Goal: Transaction & Acquisition: Book appointment/travel/reservation

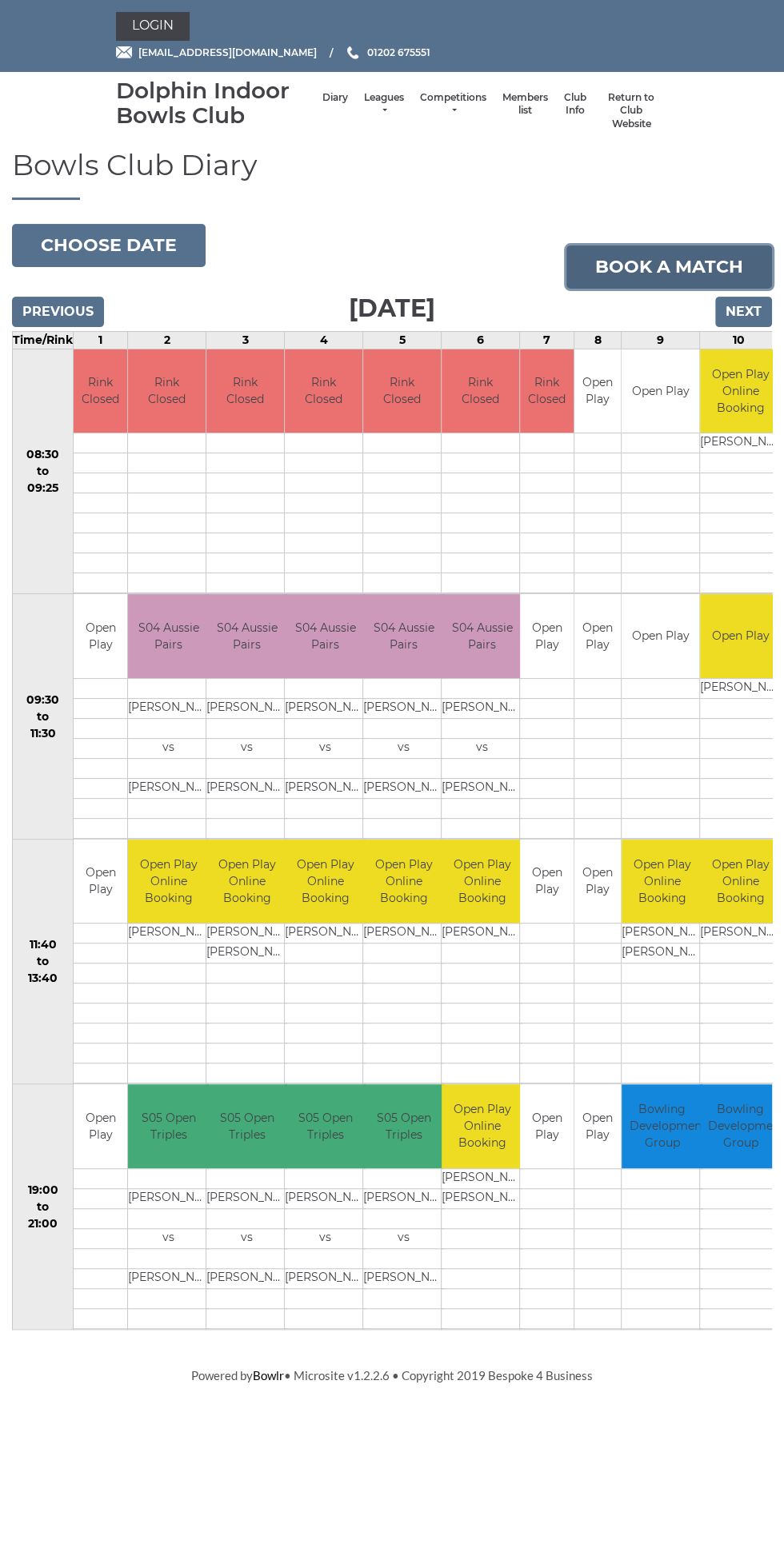
click at [689, 263] on link "Book a match" at bounding box center [669, 267] width 205 height 43
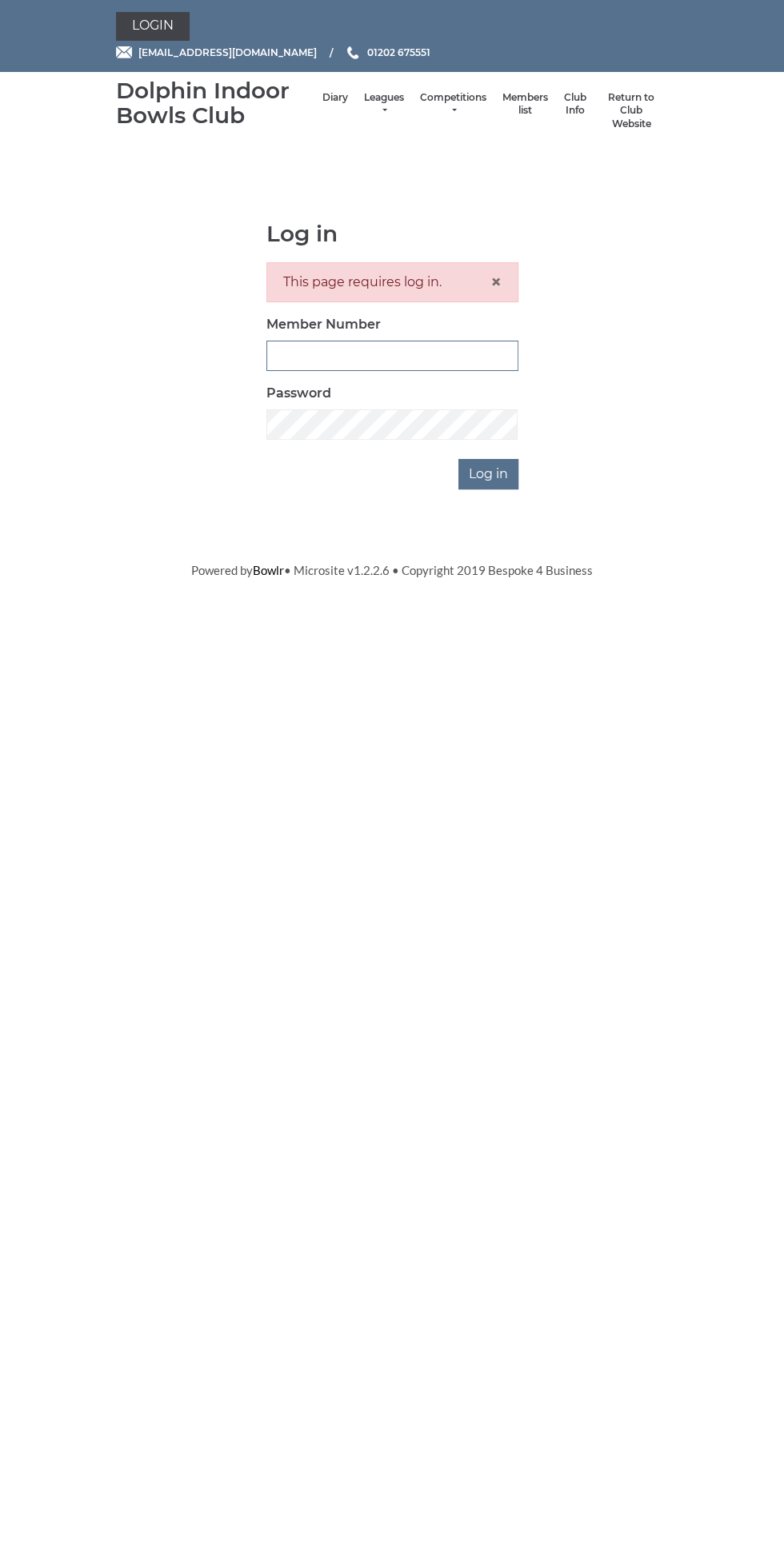
click at [480, 363] on input "Member Number" at bounding box center [392, 356] width 252 height 30
type input "3199"
click at [459, 459] on input "Log in" at bounding box center [488, 475] width 60 height 30
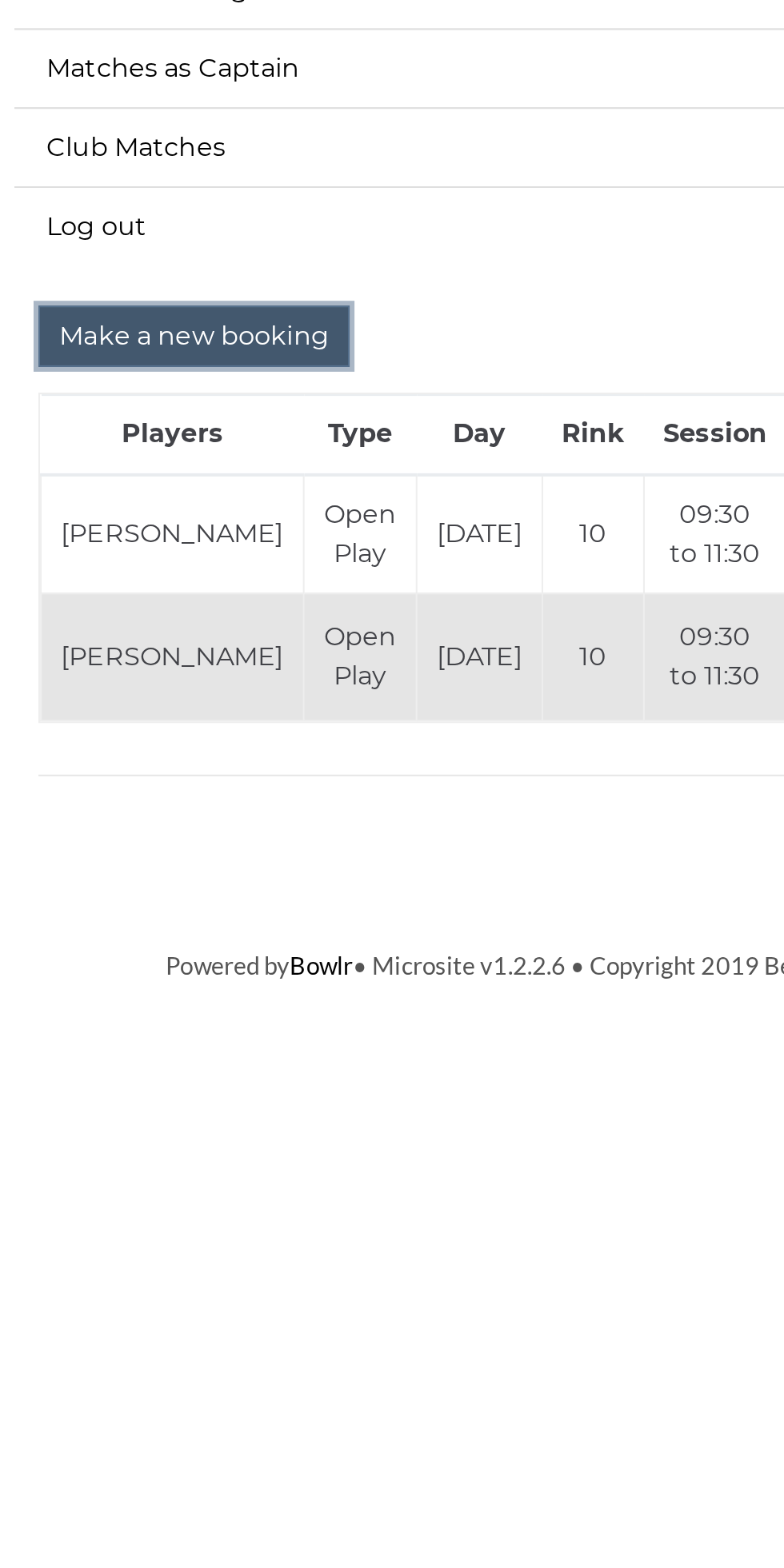
click at [232, 535] on input "Make a new booking" at bounding box center [205, 537] width 155 height 30
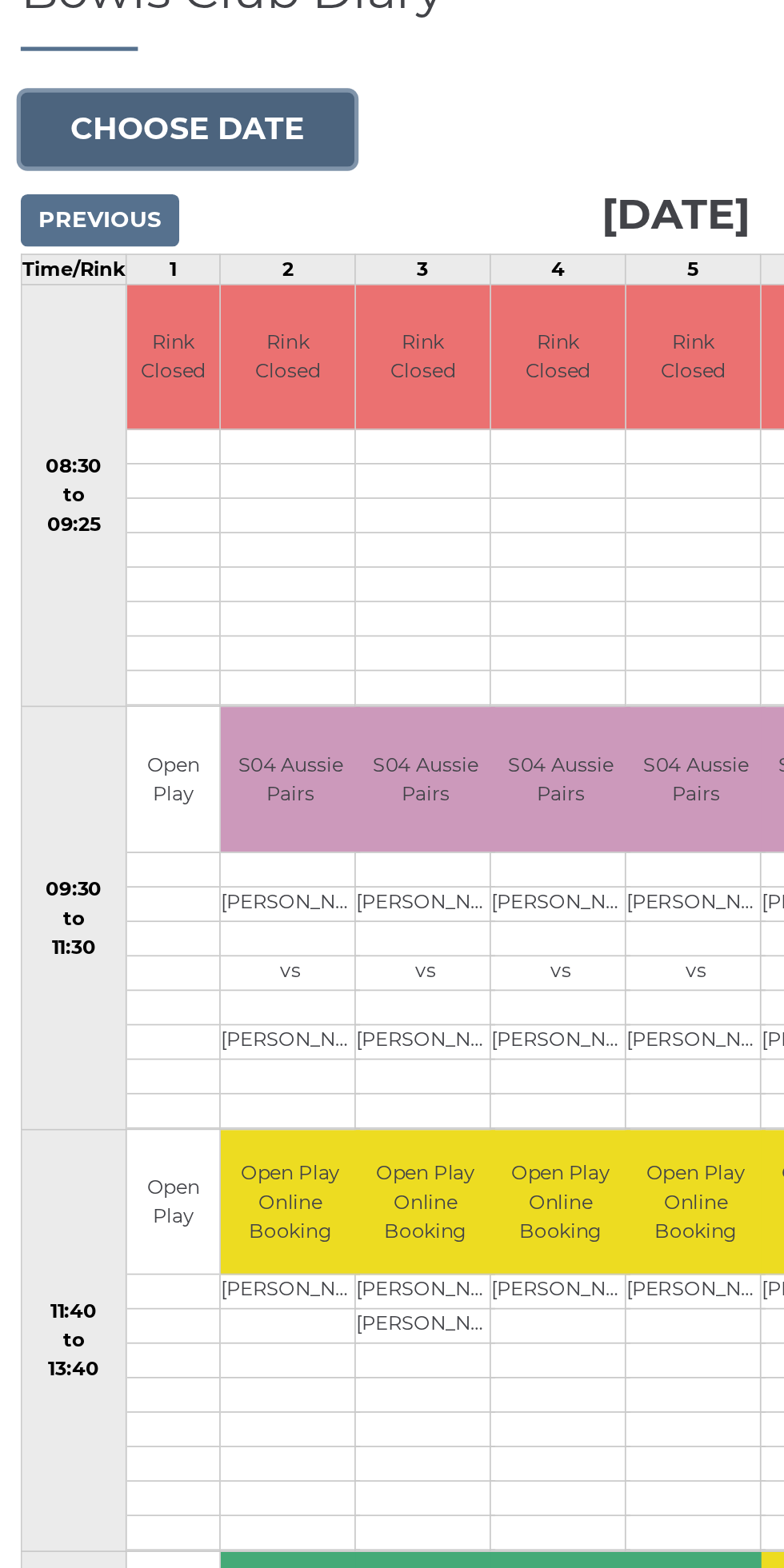
click at [158, 244] on button "Choose date" at bounding box center [108, 245] width 193 height 43
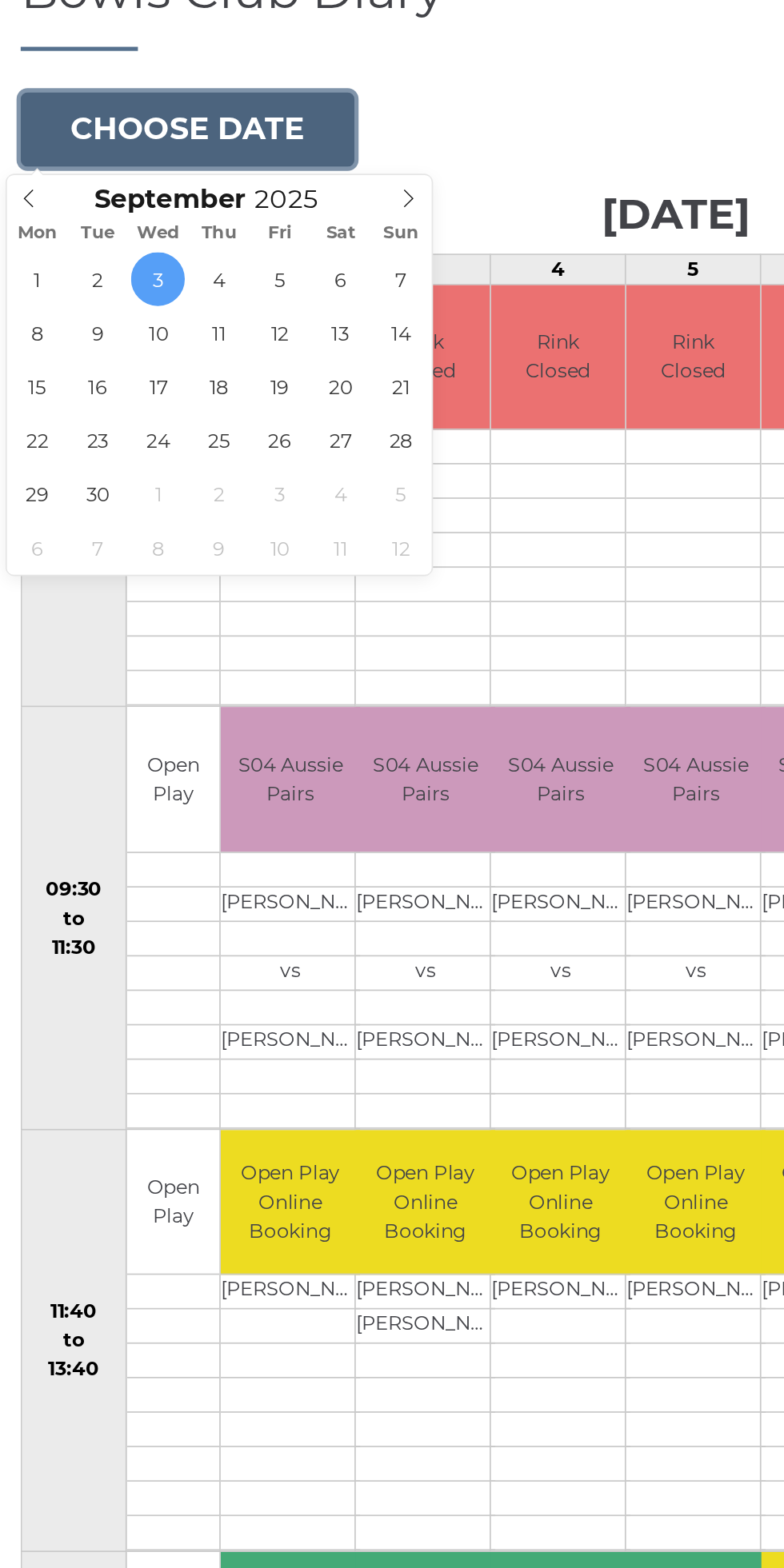
type input "[DATE]"
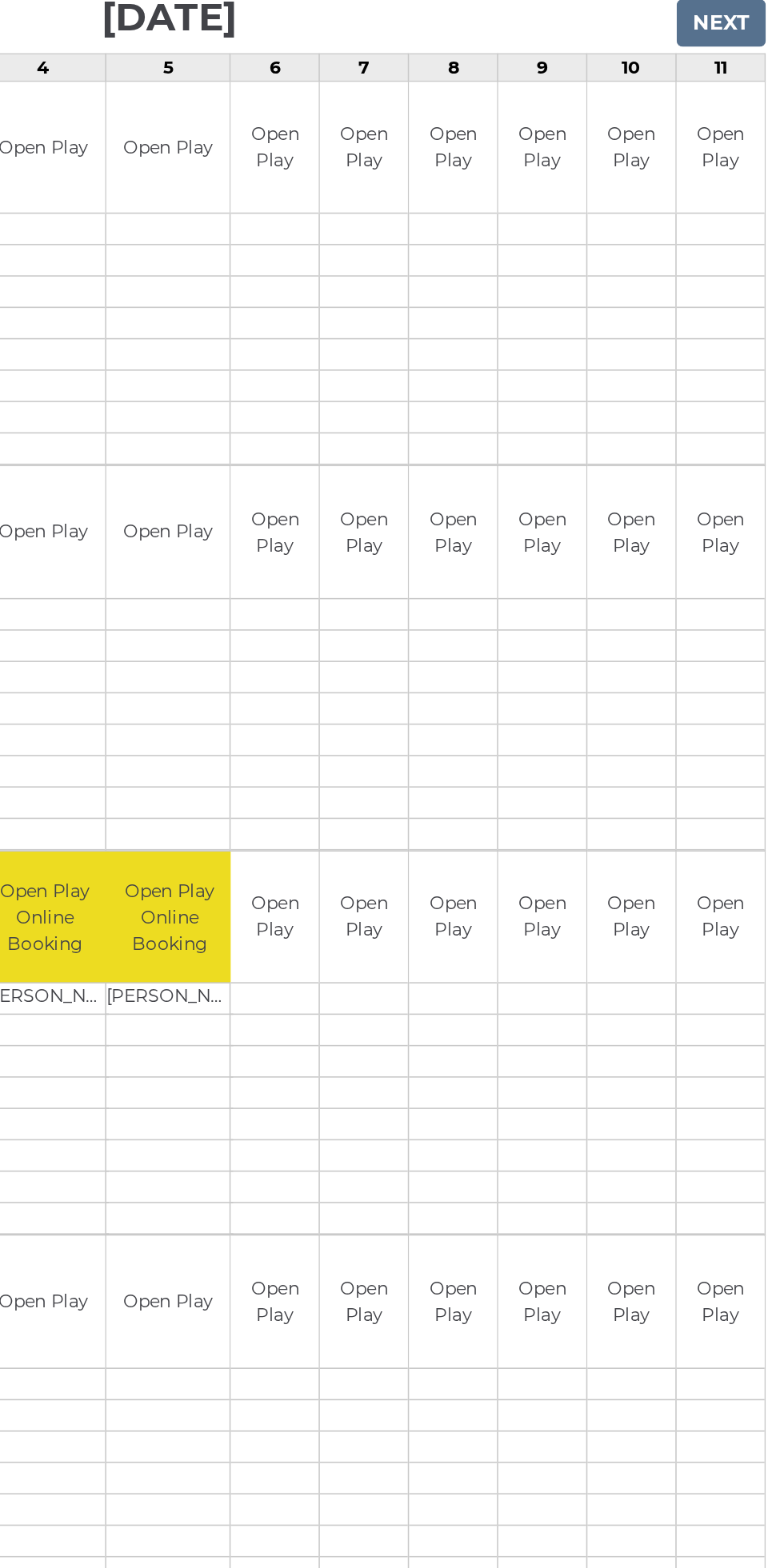
scroll to position [2, 0]
click at [0, 0] on div "Book slot" at bounding box center [0, 0] width 0 height 0
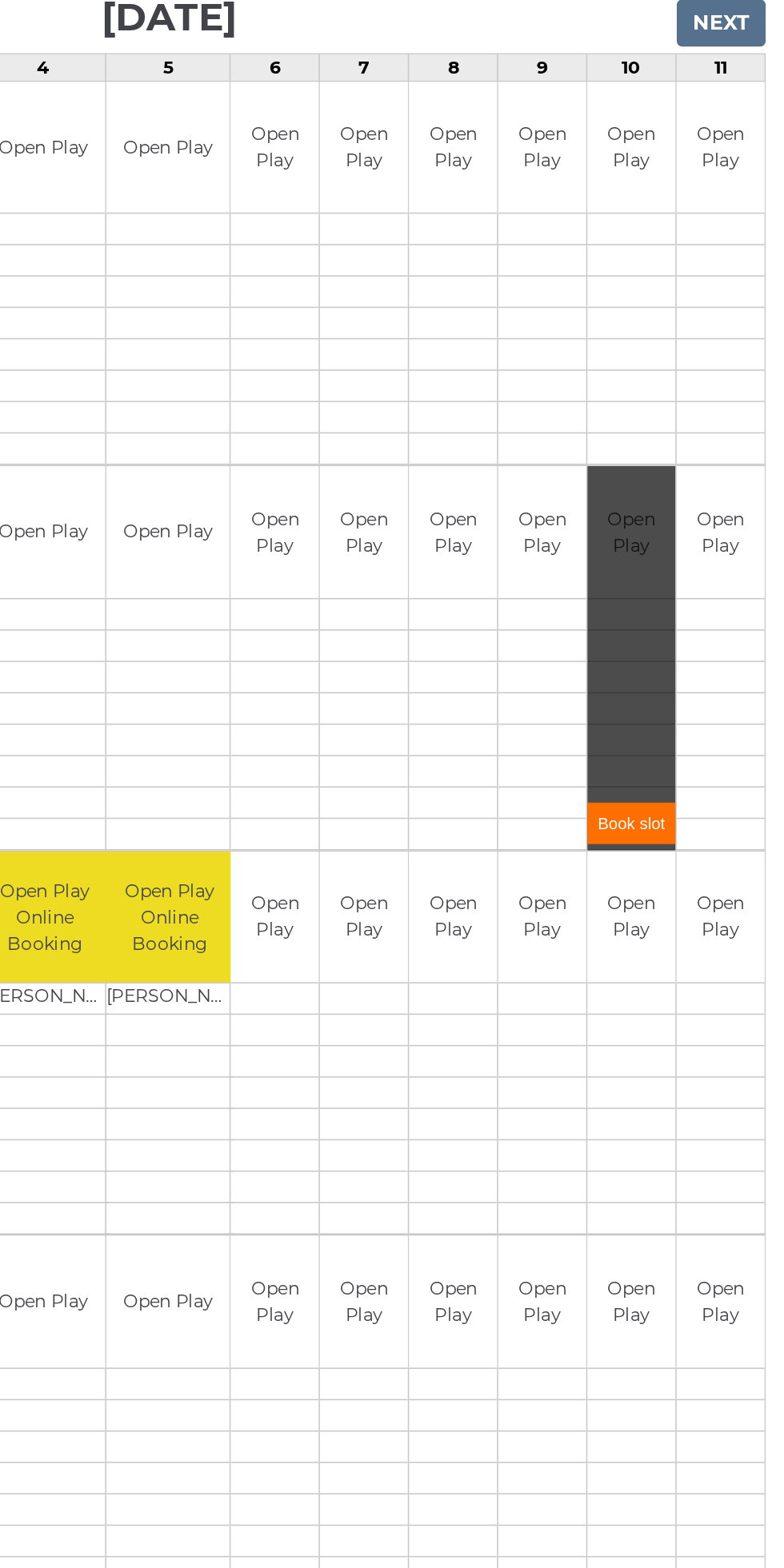
click at [694, 804] on link "Book slot" at bounding box center [686, 806] width 56 height 26
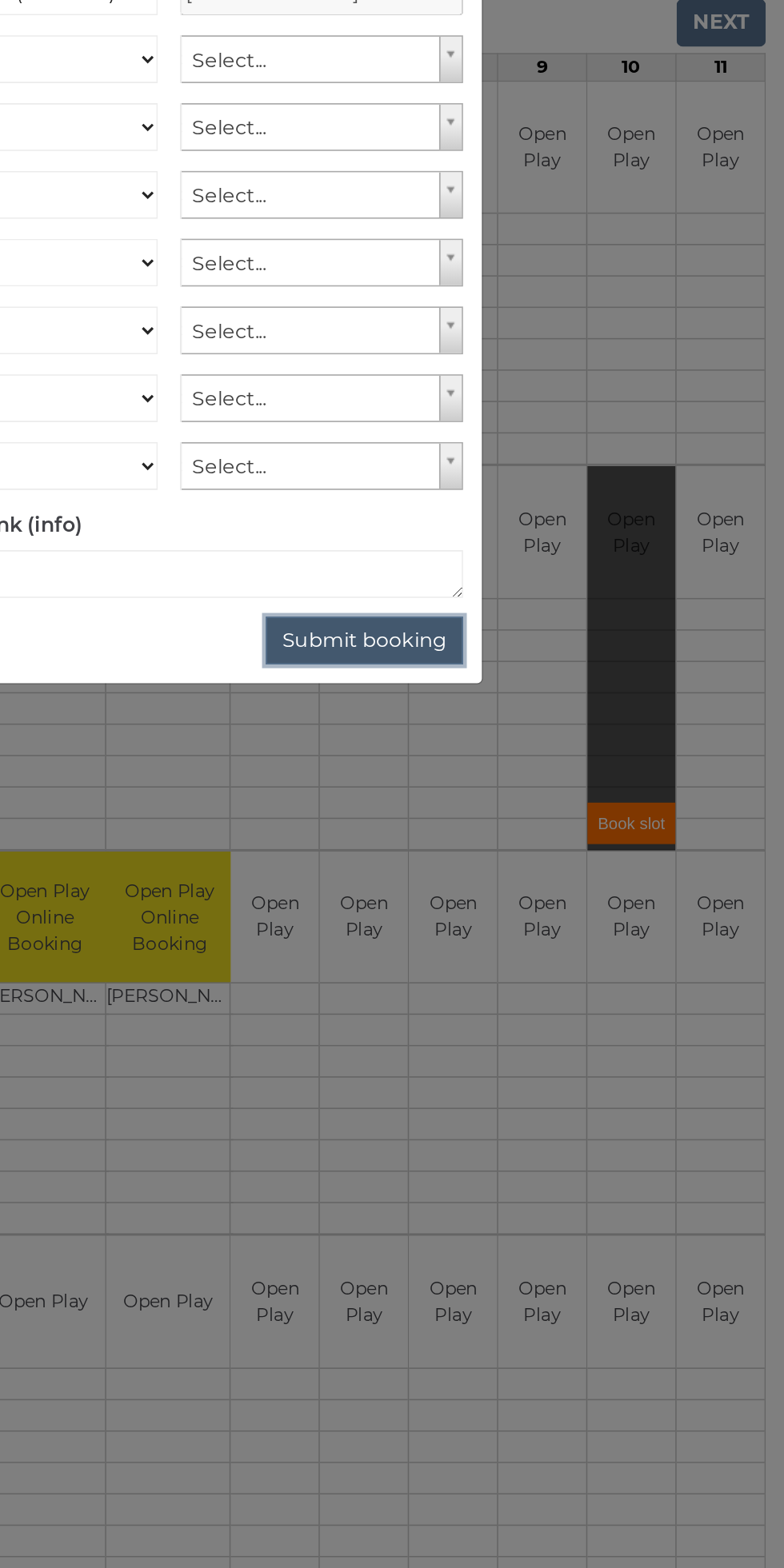
click at [517, 689] on button "Submit booking" at bounding box center [516, 690] width 126 height 30
click at [527, 693] on button "Submit booking" at bounding box center [516, 690] width 126 height 30
click at [523, 693] on button "Submit booking" at bounding box center [516, 690] width 126 height 30
click at [526, 687] on button "Submit booking" at bounding box center [516, 690] width 126 height 30
click at [522, 690] on button "Submit booking" at bounding box center [516, 690] width 126 height 30
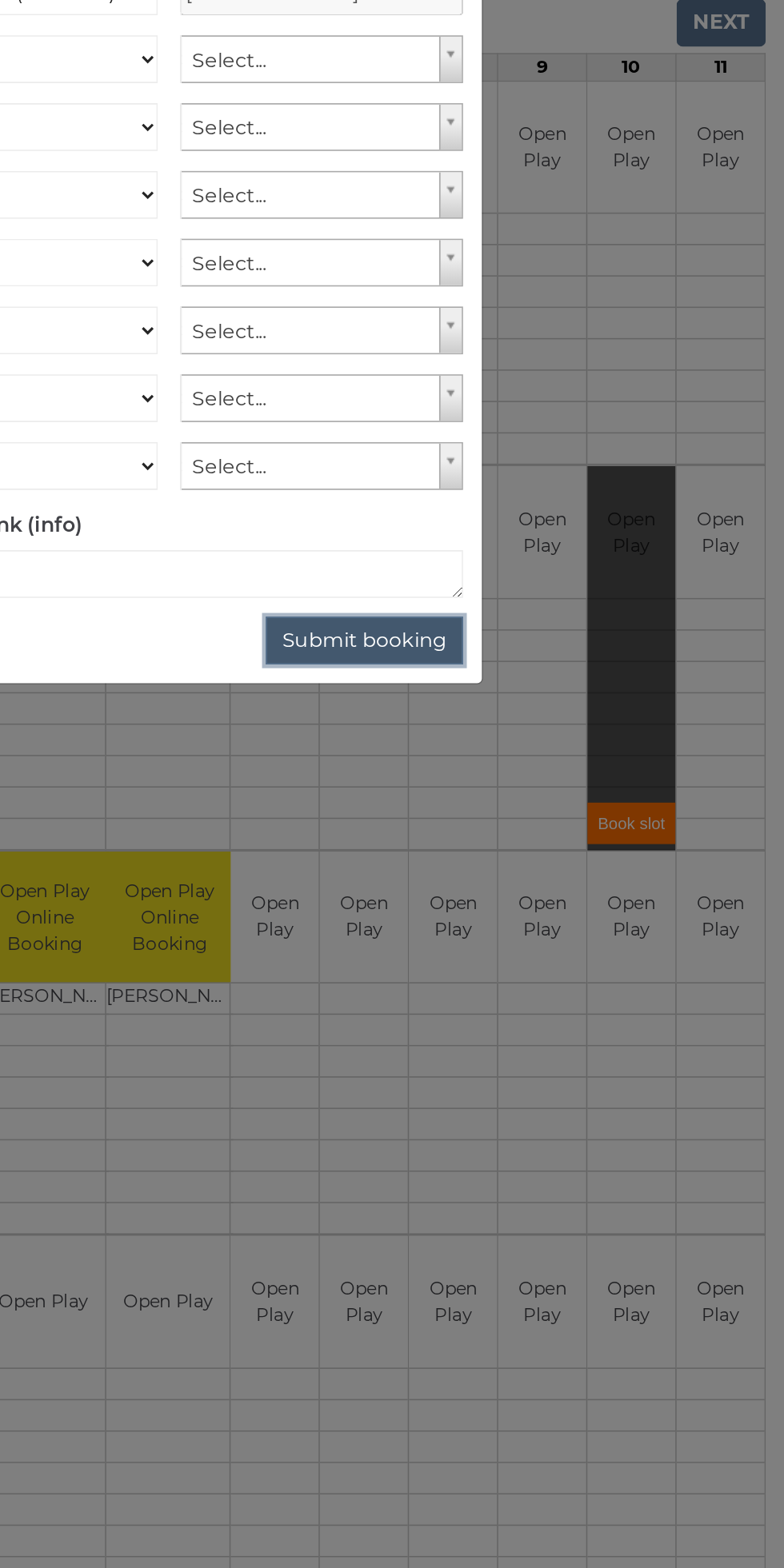
click at [507, 693] on button "Submit booking" at bounding box center [516, 690] width 126 height 30
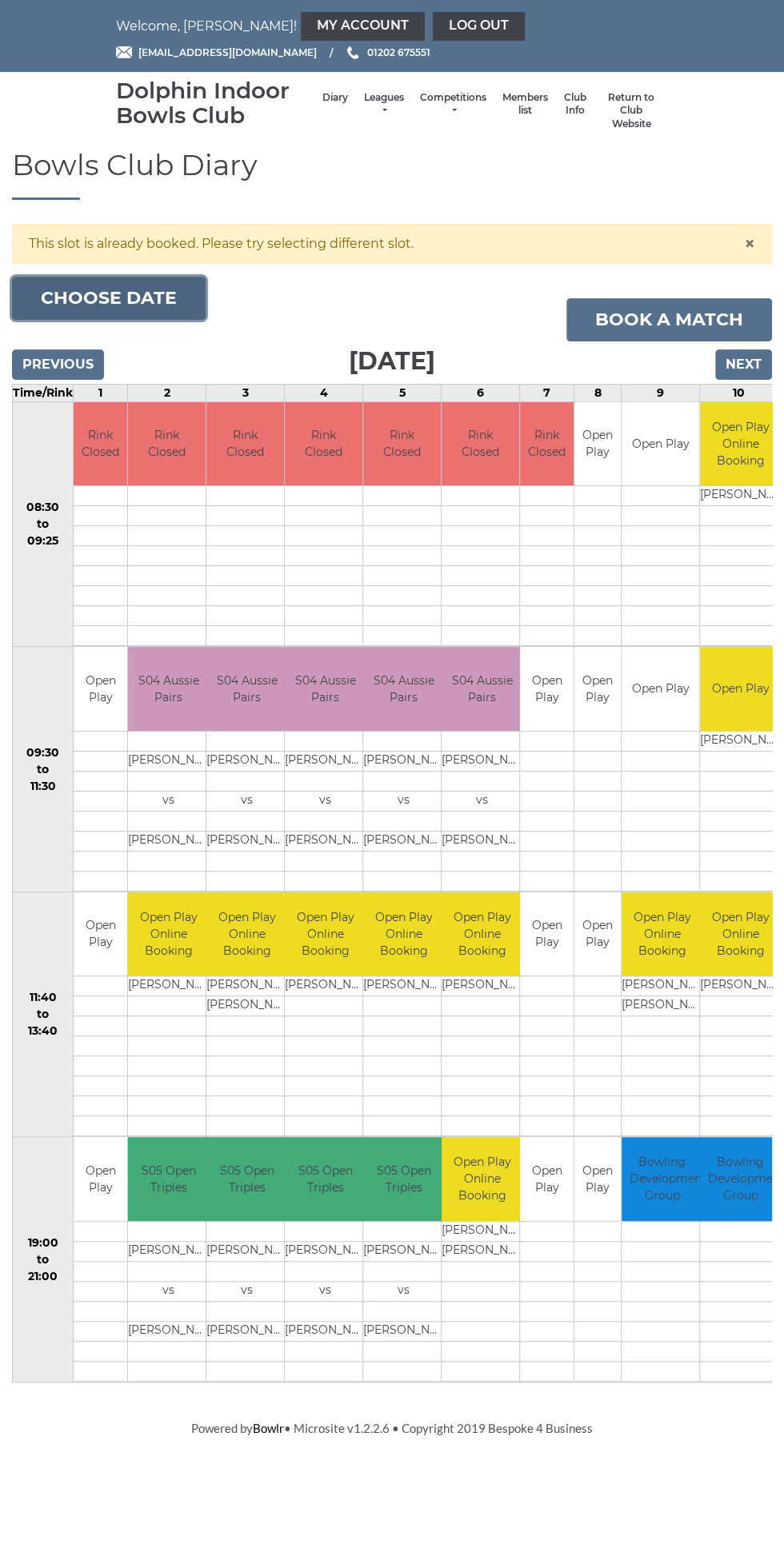
click at [145, 302] on button "Choose date" at bounding box center [108, 298] width 193 height 43
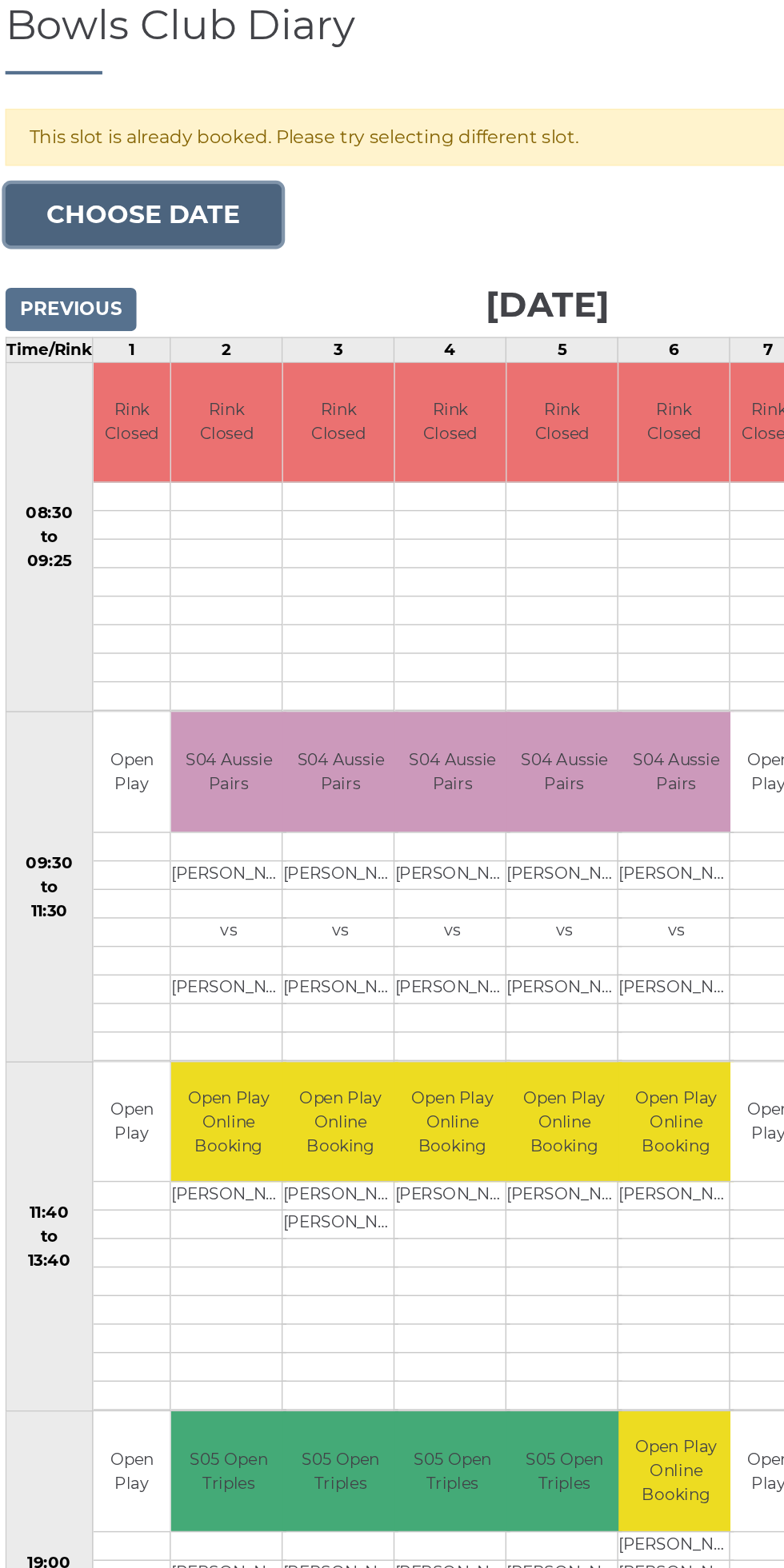
click at [157, 305] on button "Choose date" at bounding box center [108, 298] width 193 height 43
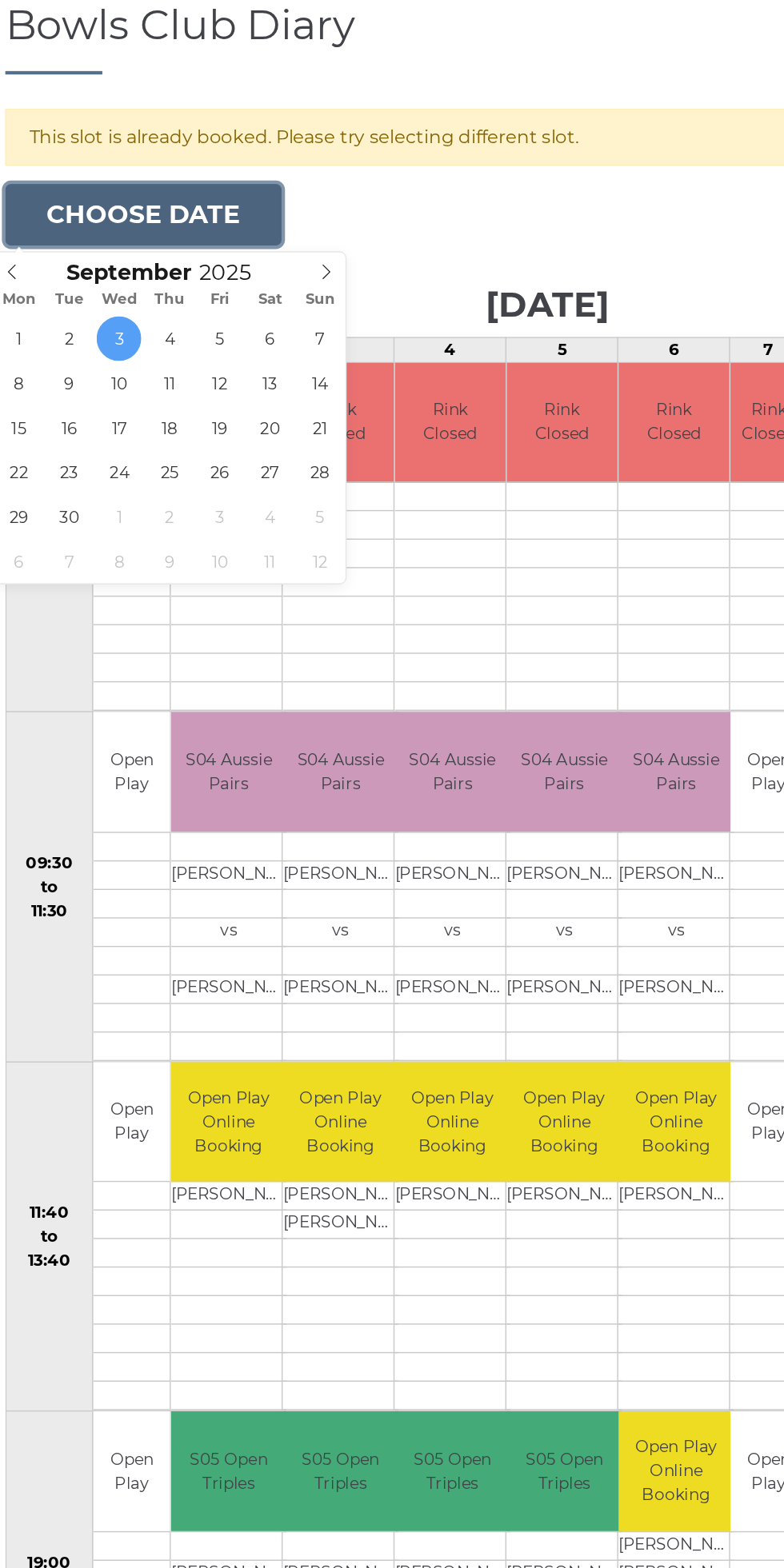
type input "[DATE]"
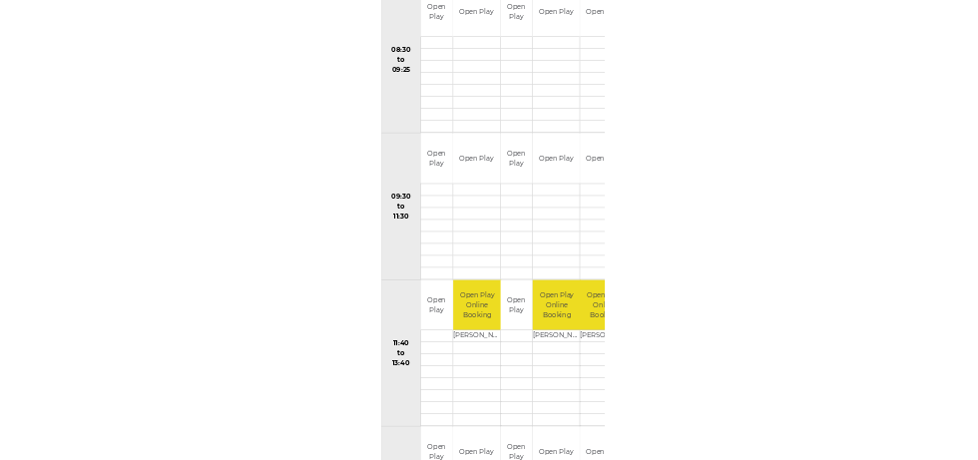
scroll to position [353, 0]
